Goal: Information Seeking & Learning: Check status

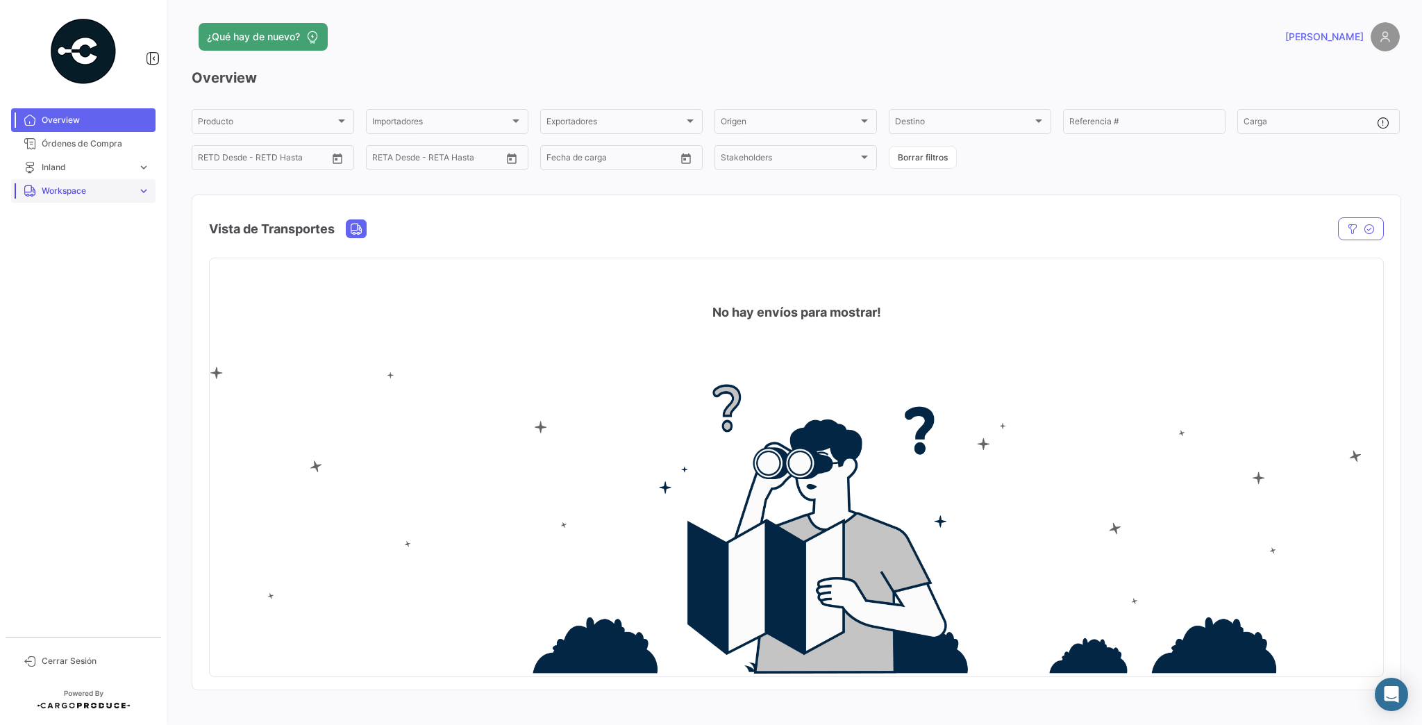
click at [75, 189] on span "Workspace" at bounding box center [87, 191] width 90 height 12
click at [81, 214] on span "Cargas Terrestres" at bounding box center [72, 220] width 72 height 12
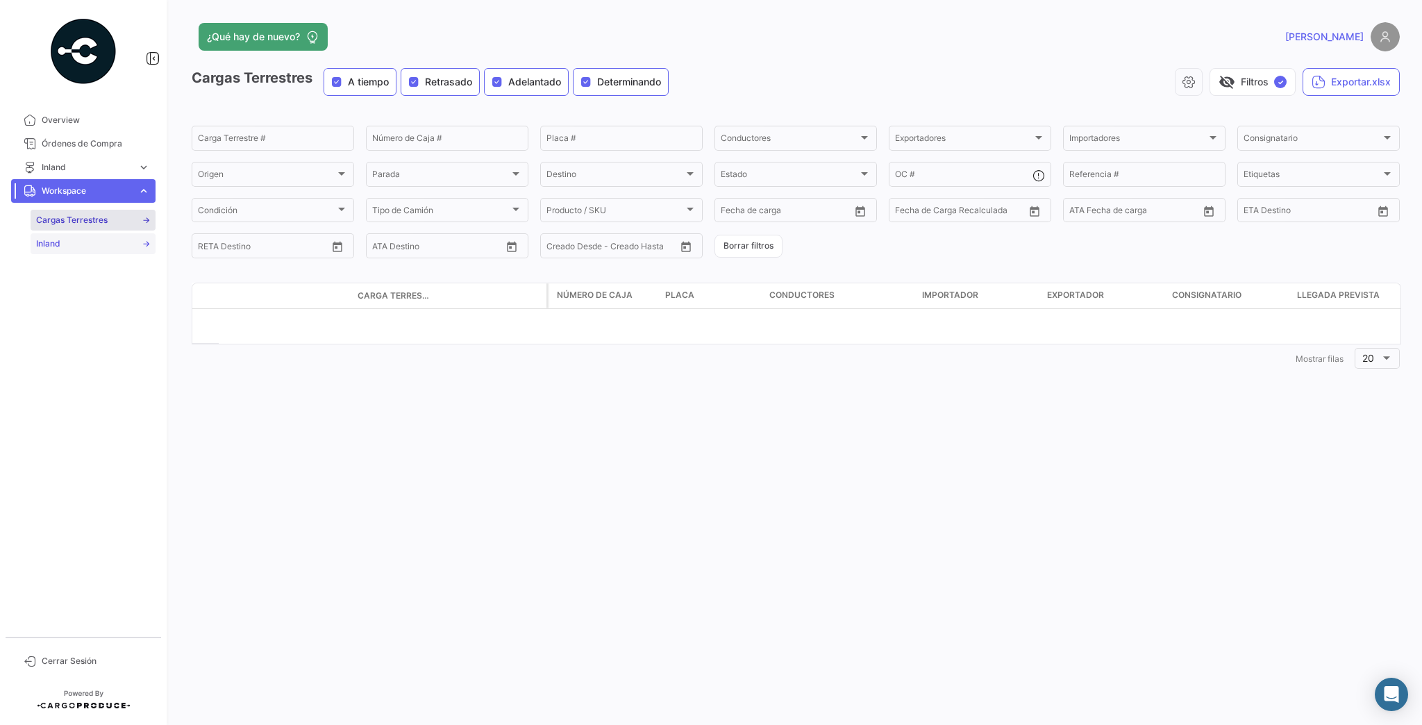
click at [50, 245] on span "Inland" at bounding box center [48, 243] width 24 height 12
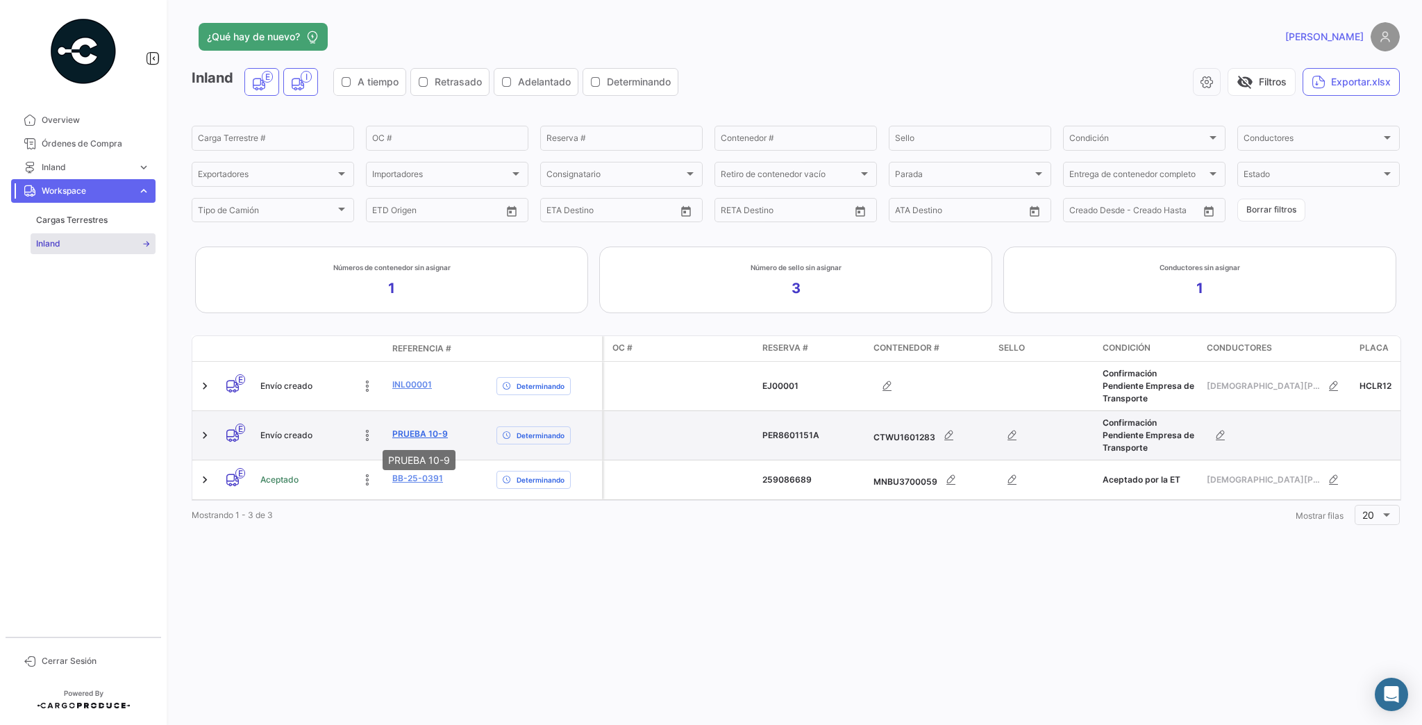
click at [419, 433] on link "PRUEBA 10-9" at bounding box center [420, 434] width 56 height 12
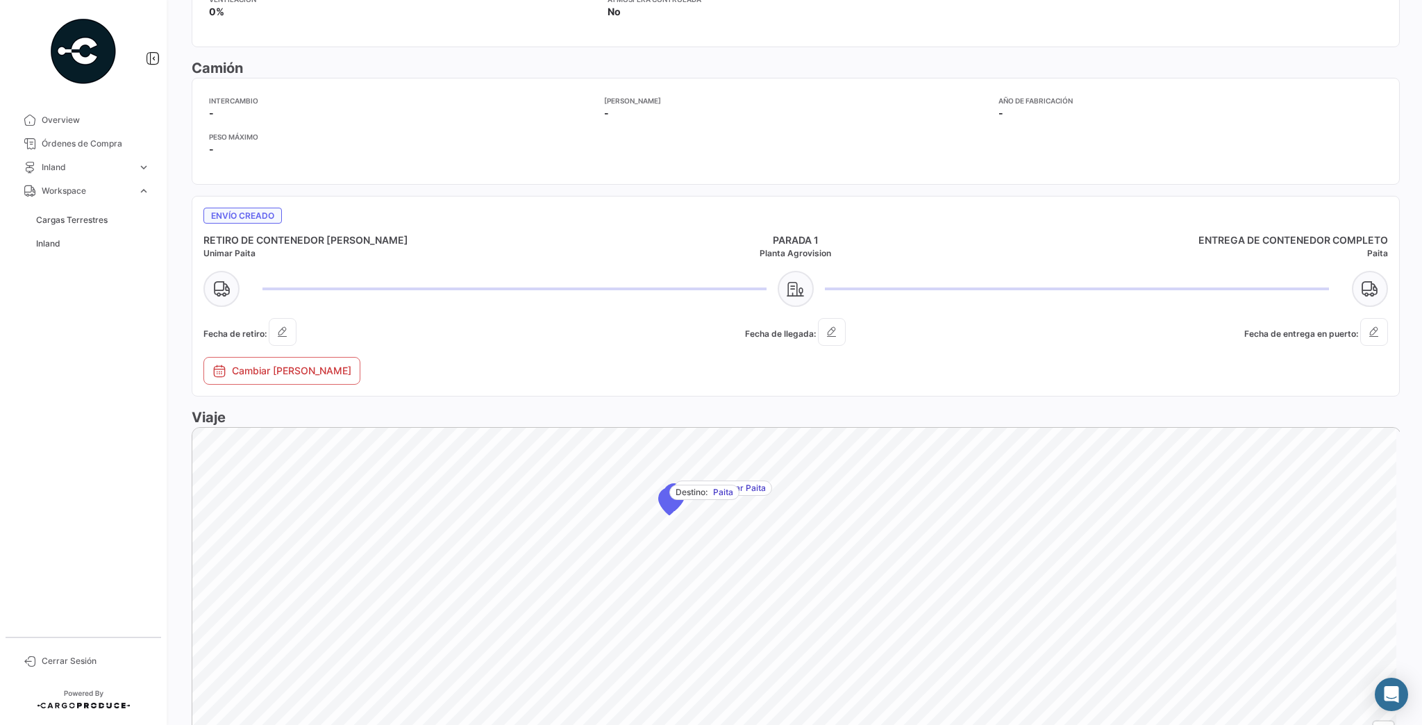
scroll to position [605, 0]
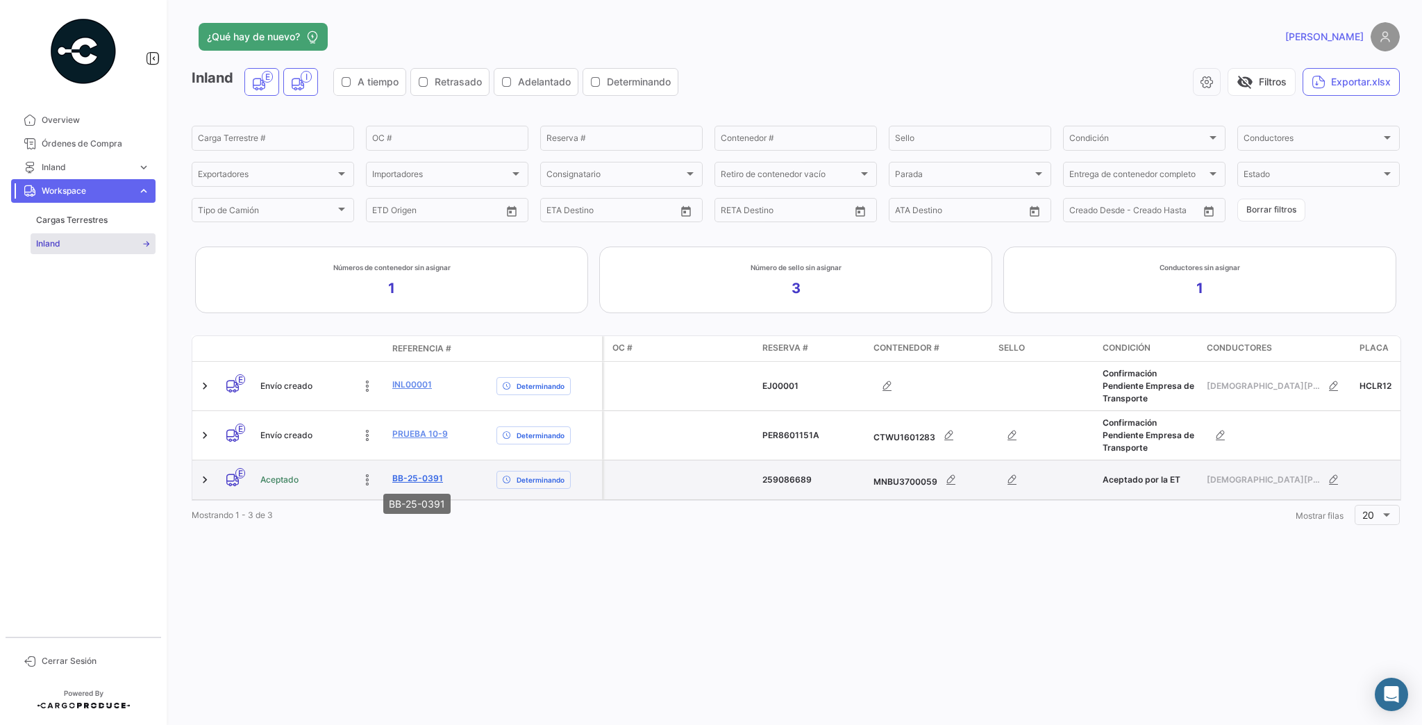
click at [413, 474] on link "BB-25-0391" at bounding box center [417, 478] width 51 height 12
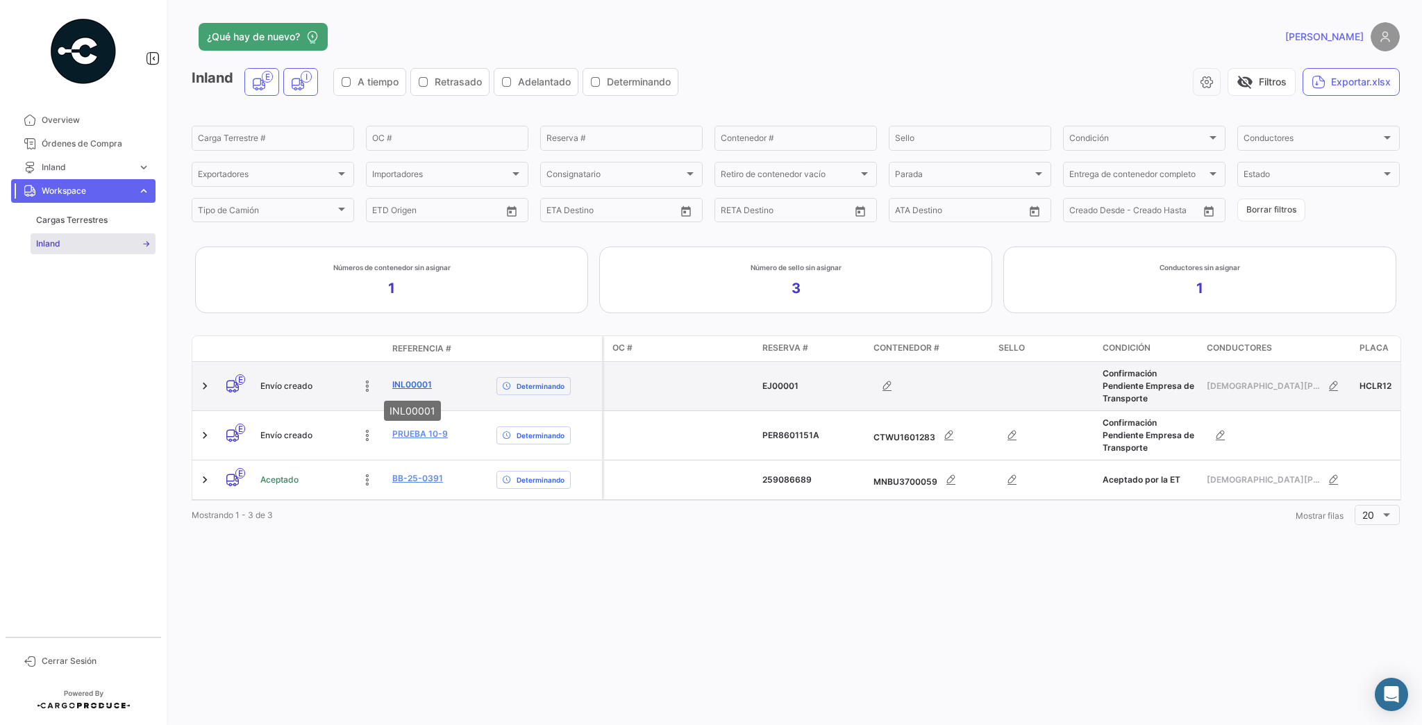
click at [423, 382] on link "INL00001" at bounding box center [412, 384] width 40 height 12
